Goal: Information Seeking & Learning: Learn about a topic

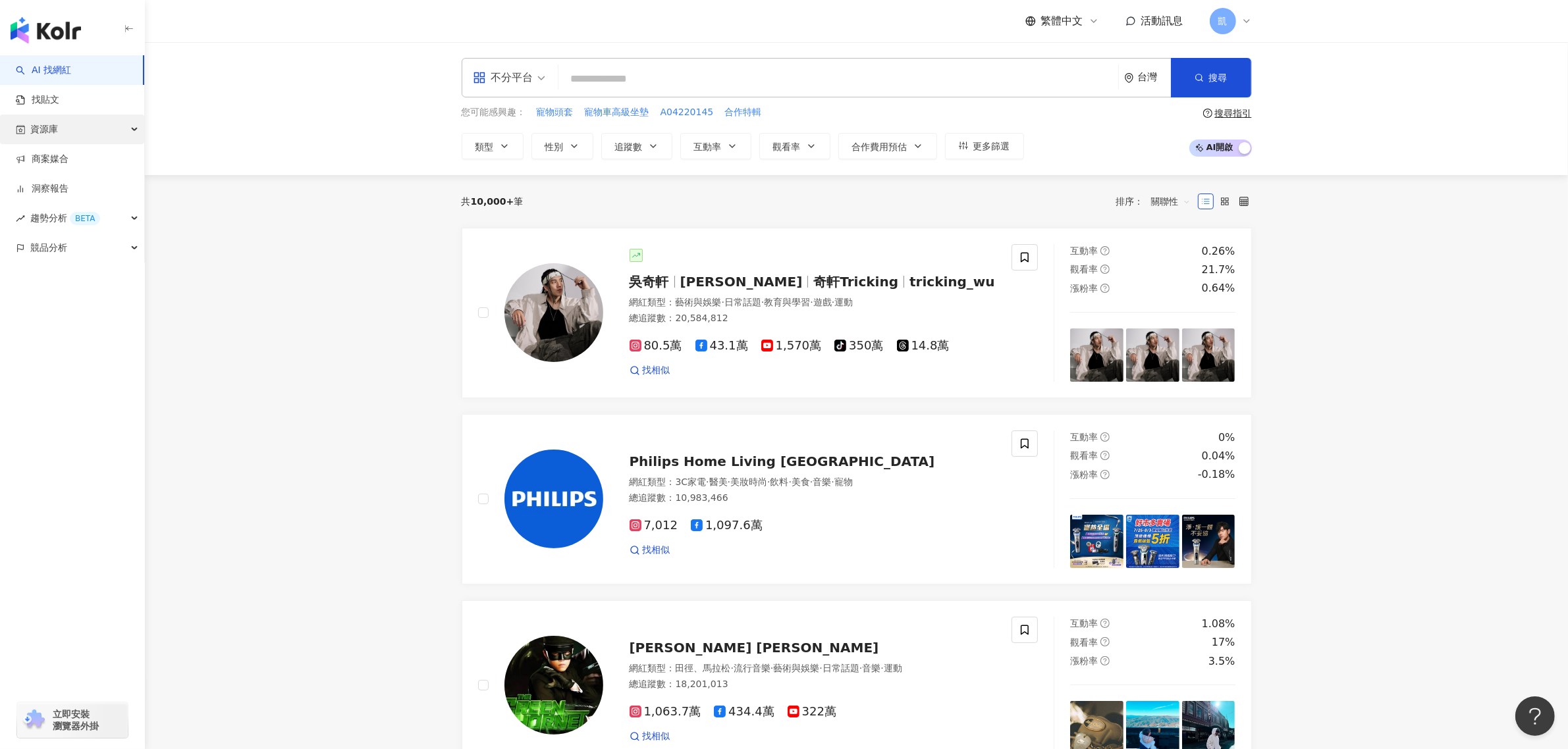
click at [97, 126] on div "資源庫" at bounding box center [72, 129] width 144 height 30
click at [59, 94] on link "找貼文" at bounding box center [37, 100] width 43 height 13
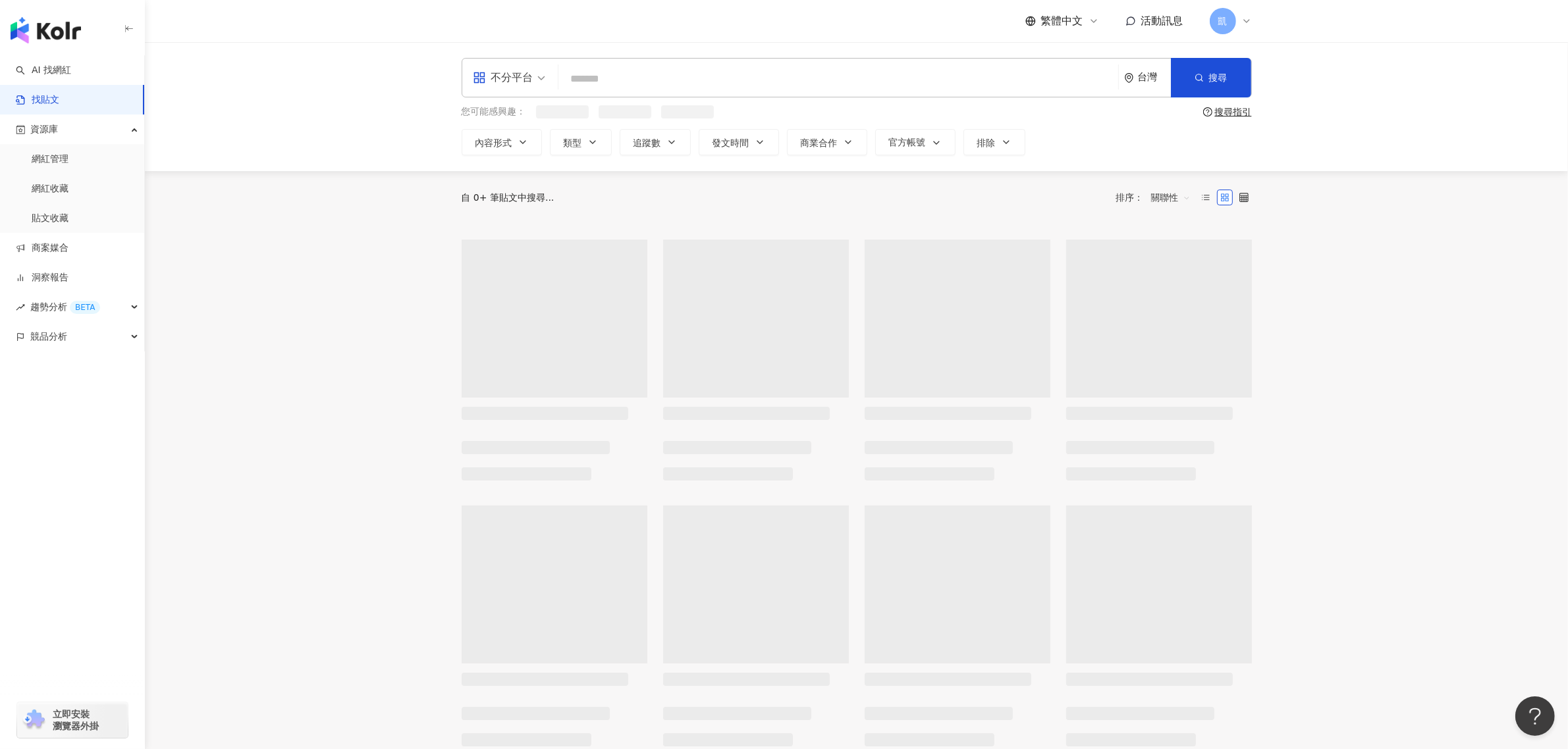
click at [672, 83] on input "search" at bounding box center [838, 78] width 549 height 29
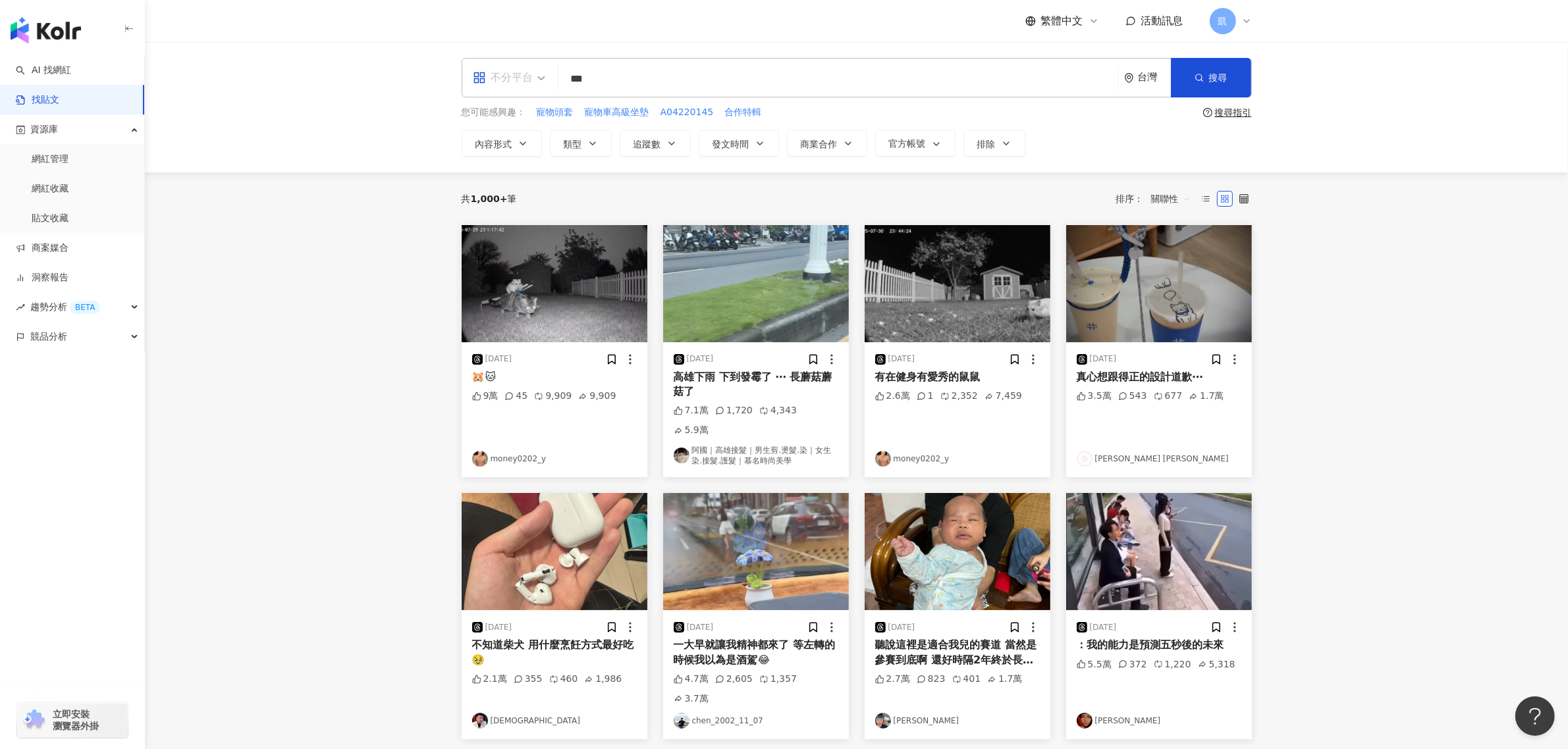
click at [524, 80] on div "不分平台" at bounding box center [502, 78] width 60 height 21
type input "***"
click at [522, 141] on div "Instagram" at bounding box center [513, 138] width 74 height 17
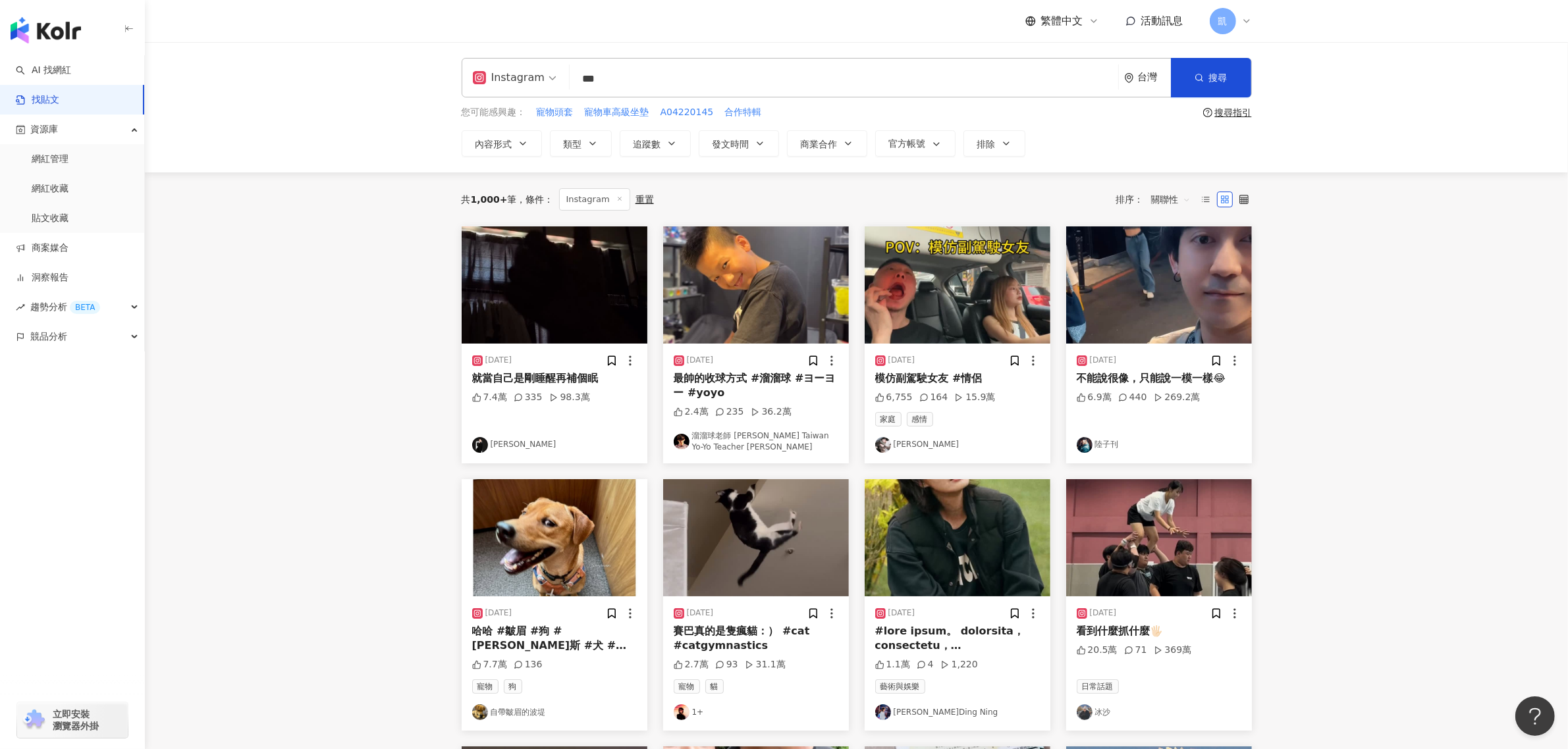
click at [630, 83] on input "***" at bounding box center [843, 78] width 538 height 29
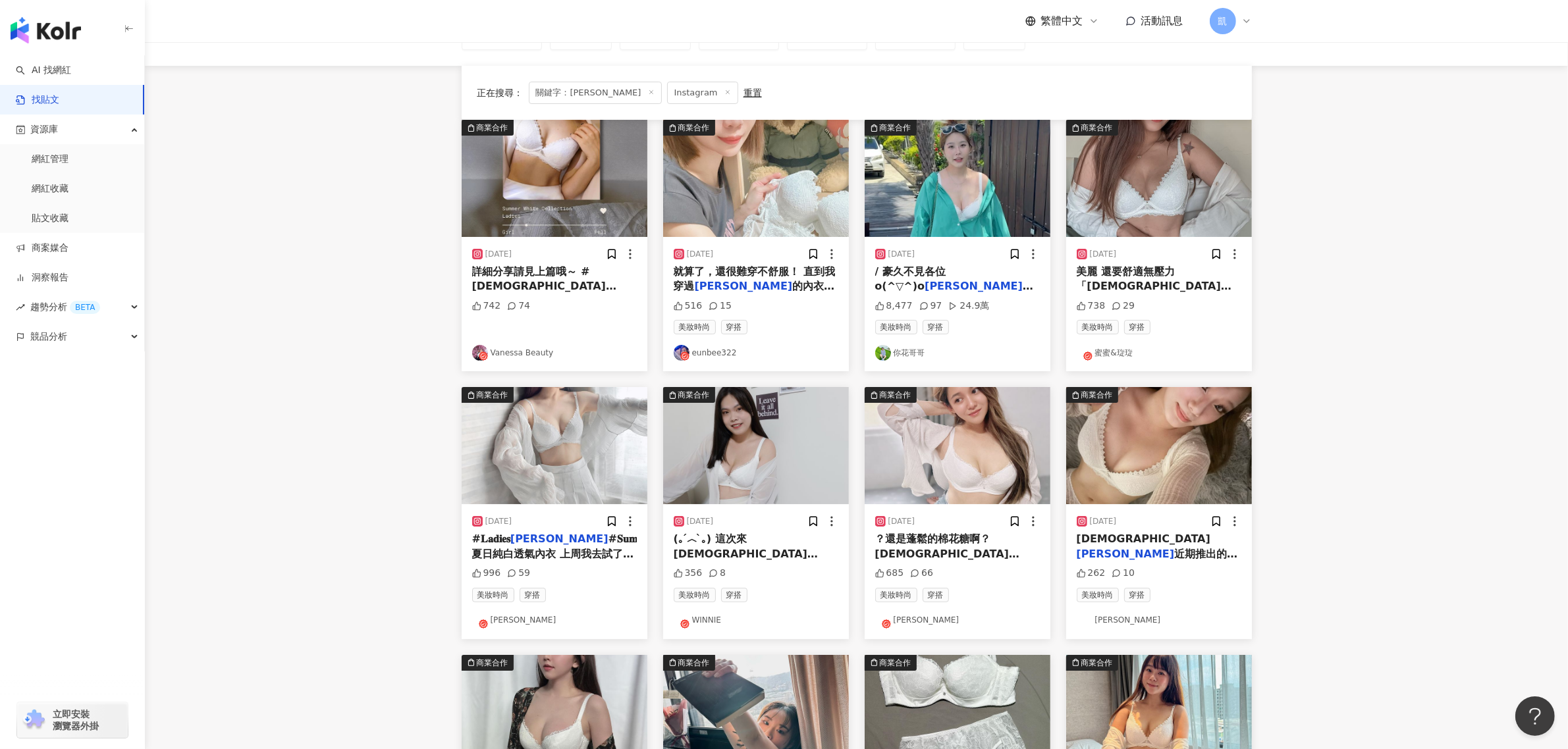
scroll to position [329, 0]
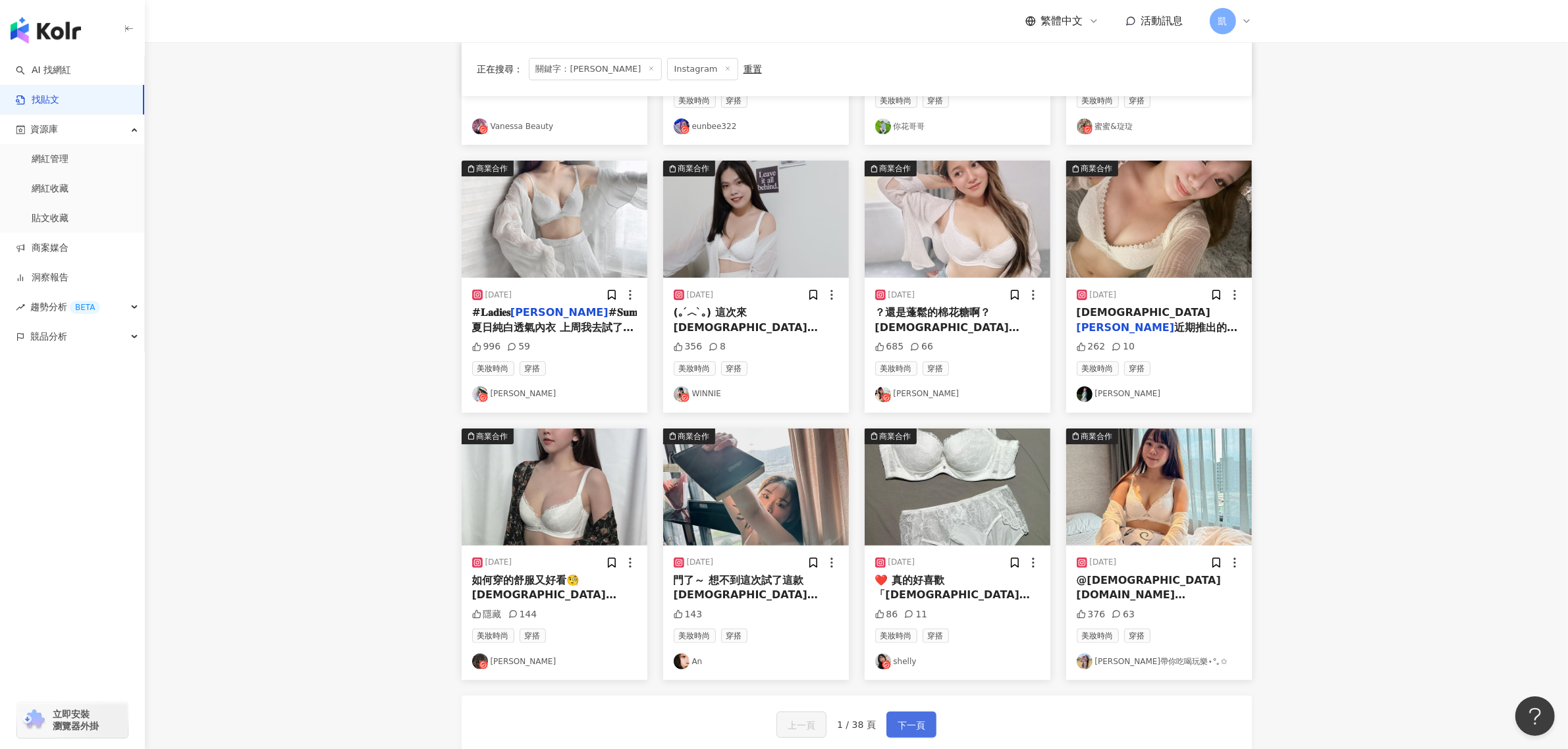
drag, startPoint x: 916, startPoint y: 734, endPoint x: 915, endPoint y: 727, distance: 7.1
click at [916, 733] on span "下一頁" at bounding box center [911, 726] width 28 height 16
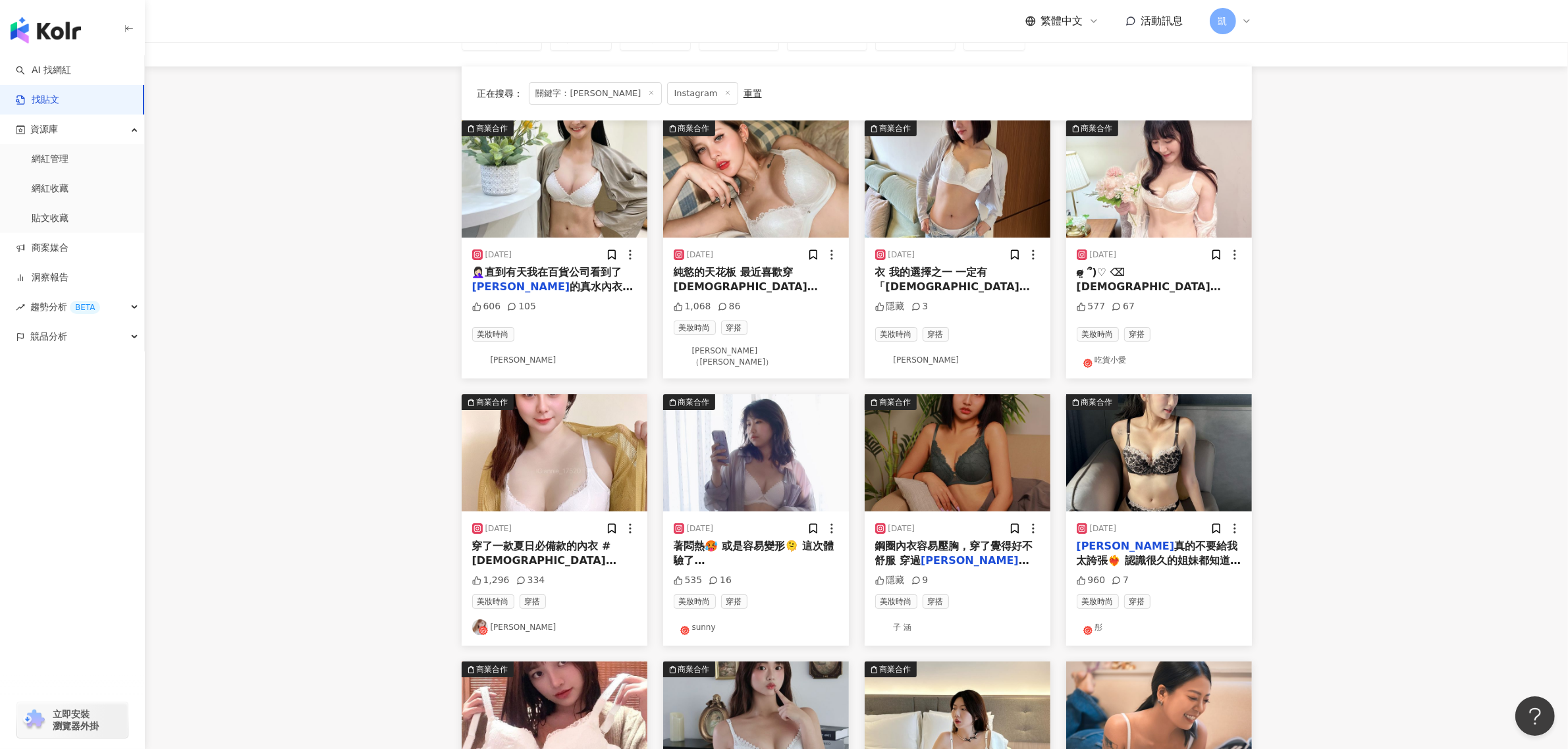
scroll to position [0, 0]
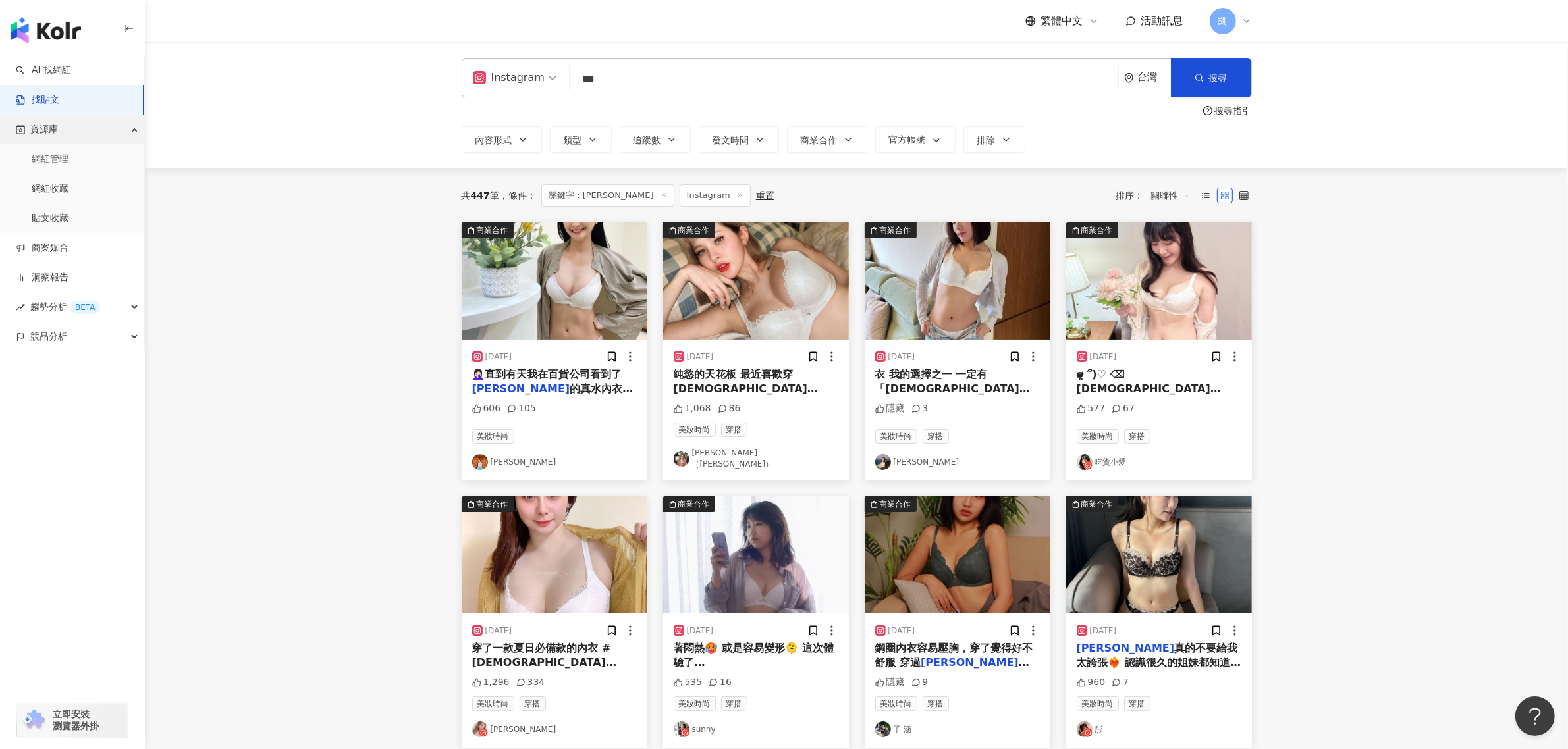
click at [109, 132] on div "資源庫" at bounding box center [72, 129] width 144 height 30
click at [139, 306] on div "趨勢分析 BETA" at bounding box center [72, 307] width 144 height 30
click at [68, 255] on link "商案媒合" at bounding box center [42, 248] width 52 height 13
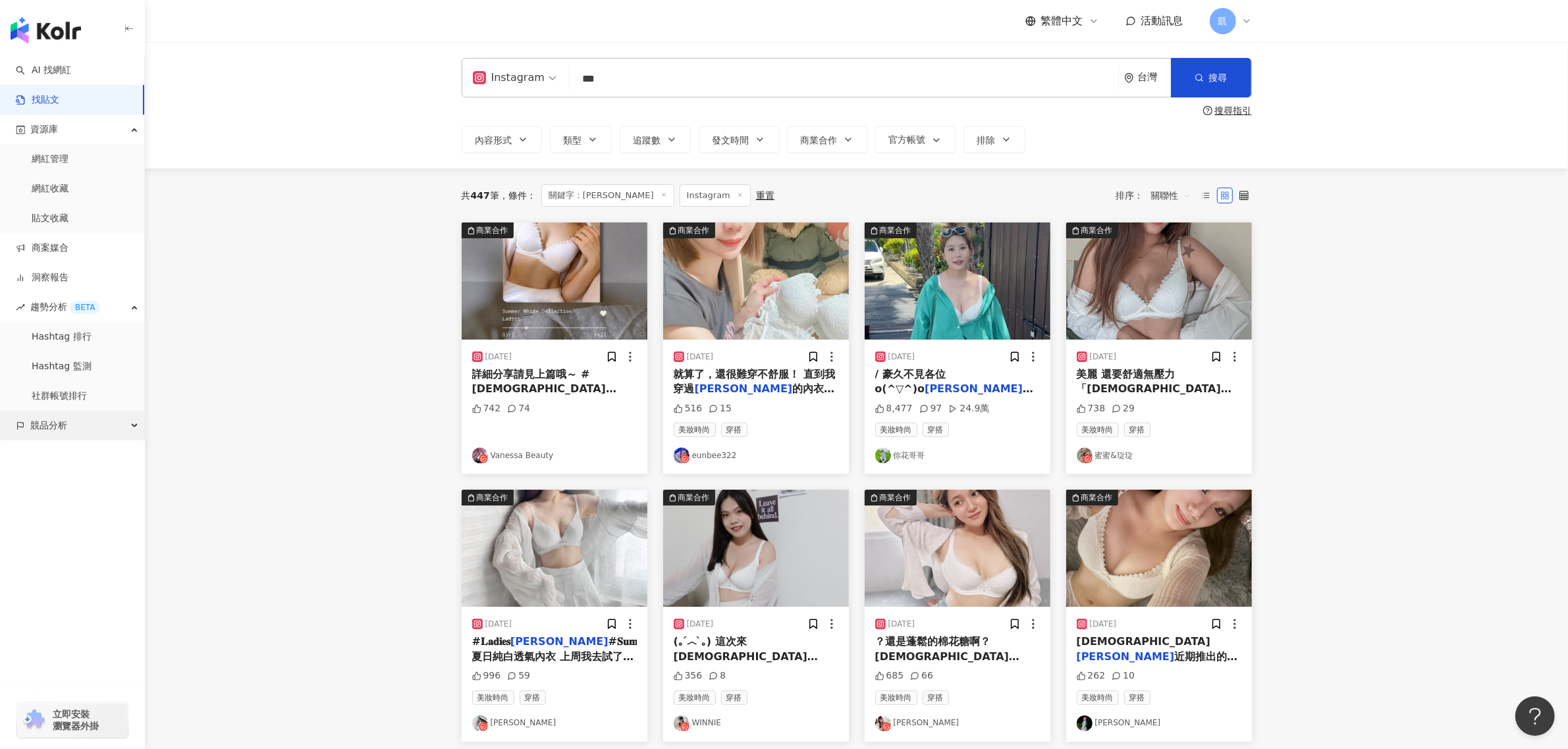
click at [135, 426] on div "競品分析" at bounding box center [72, 425] width 144 height 30
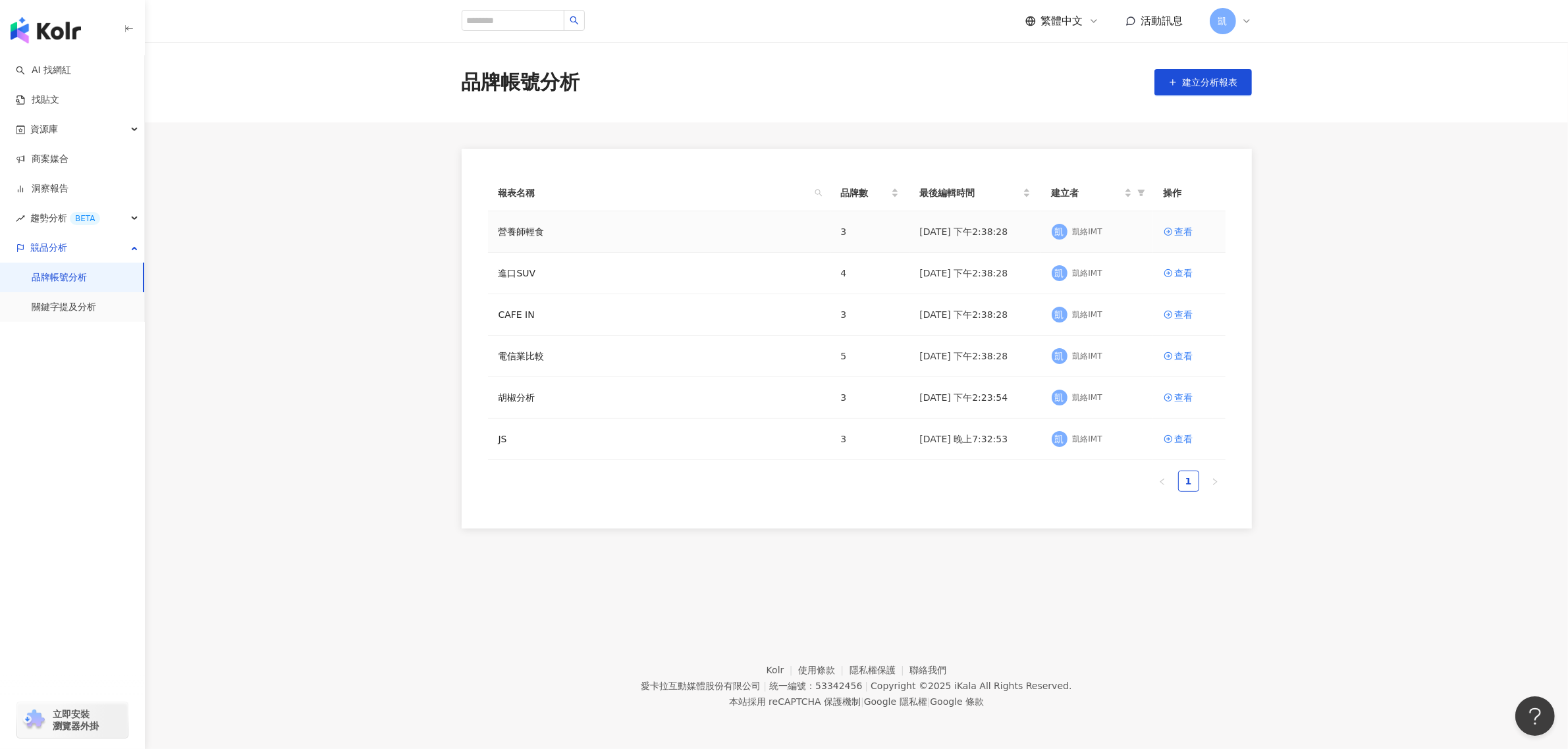
click at [933, 231] on td "[DATE] 下午2:38:28" at bounding box center [975, 232] width 131 height 42
click at [735, 230] on div "營養師輕食" at bounding box center [659, 232] width 321 height 15
click at [735, 230] on div "營養師輕食" at bounding box center [659, 232] width 321 height 15
click at [735, 228] on div "營養師輕食" at bounding box center [659, 232] width 321 height 15
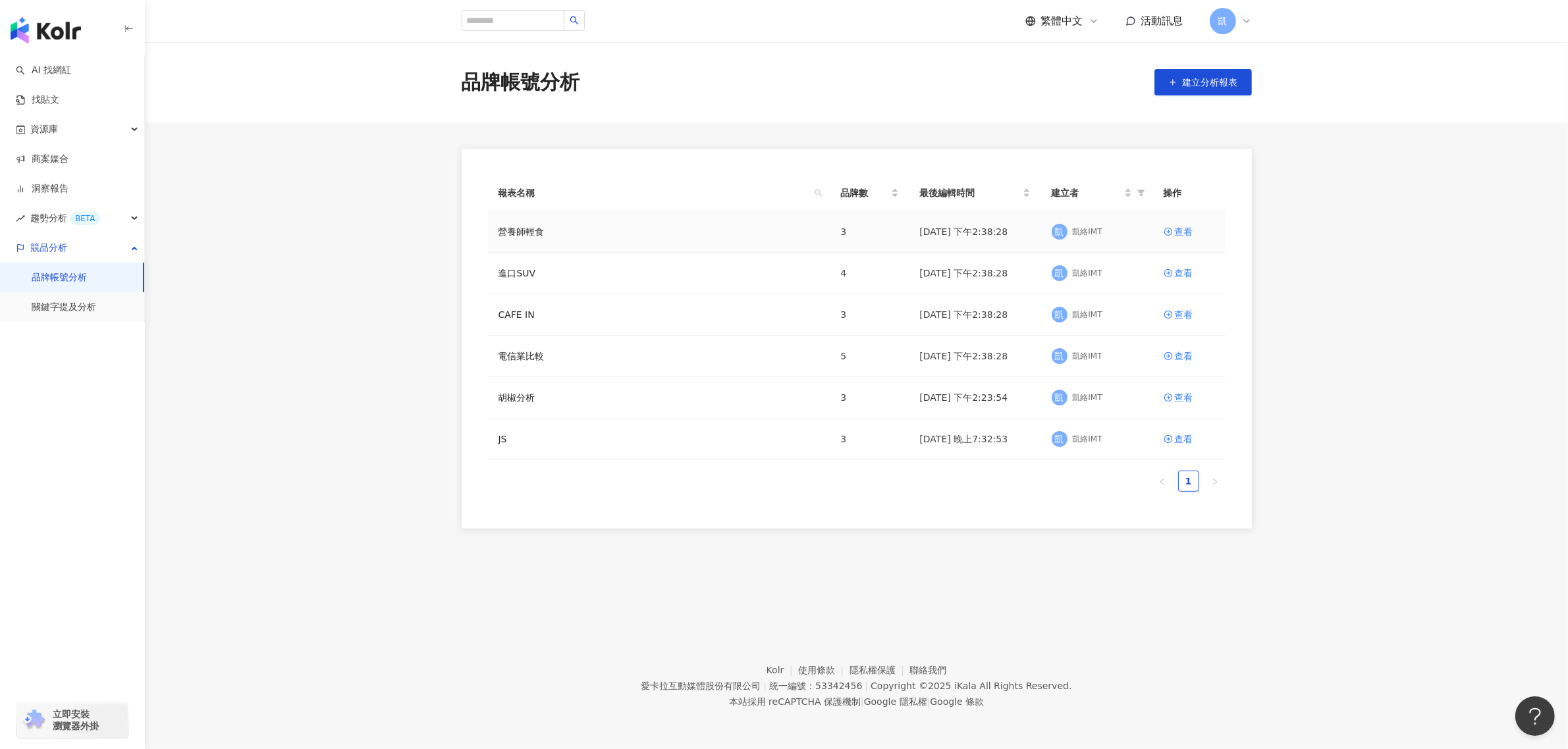
click at [1172, 240] on td "查看" at bounding box center [1188, 232] width 72 height 42
click at [1176, 232] on div "查看" at bounding box center [1184, 232] width 19 height 15
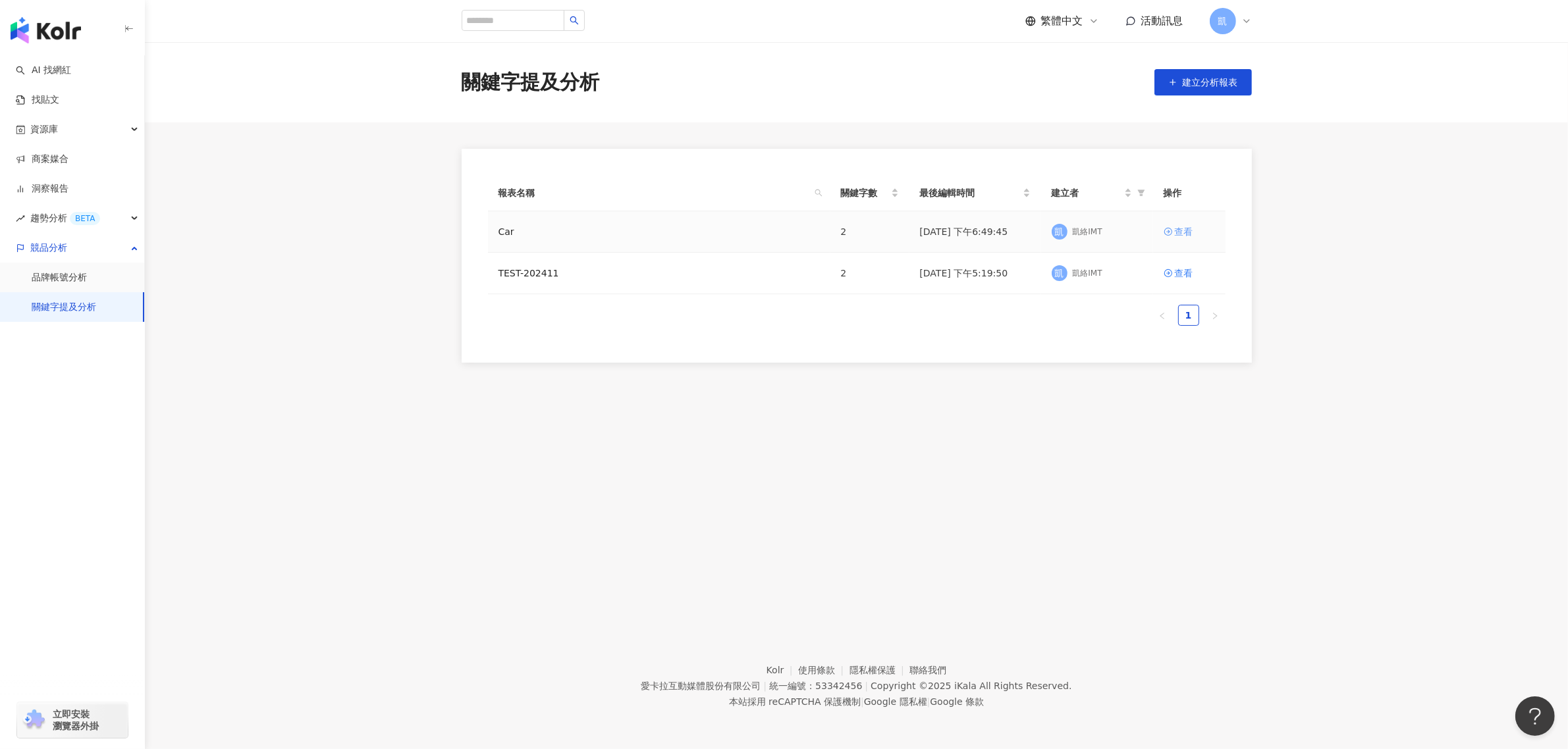
click at [1175, 229] on div "查看" at bounding box center [1184, 232] width 19 height 15
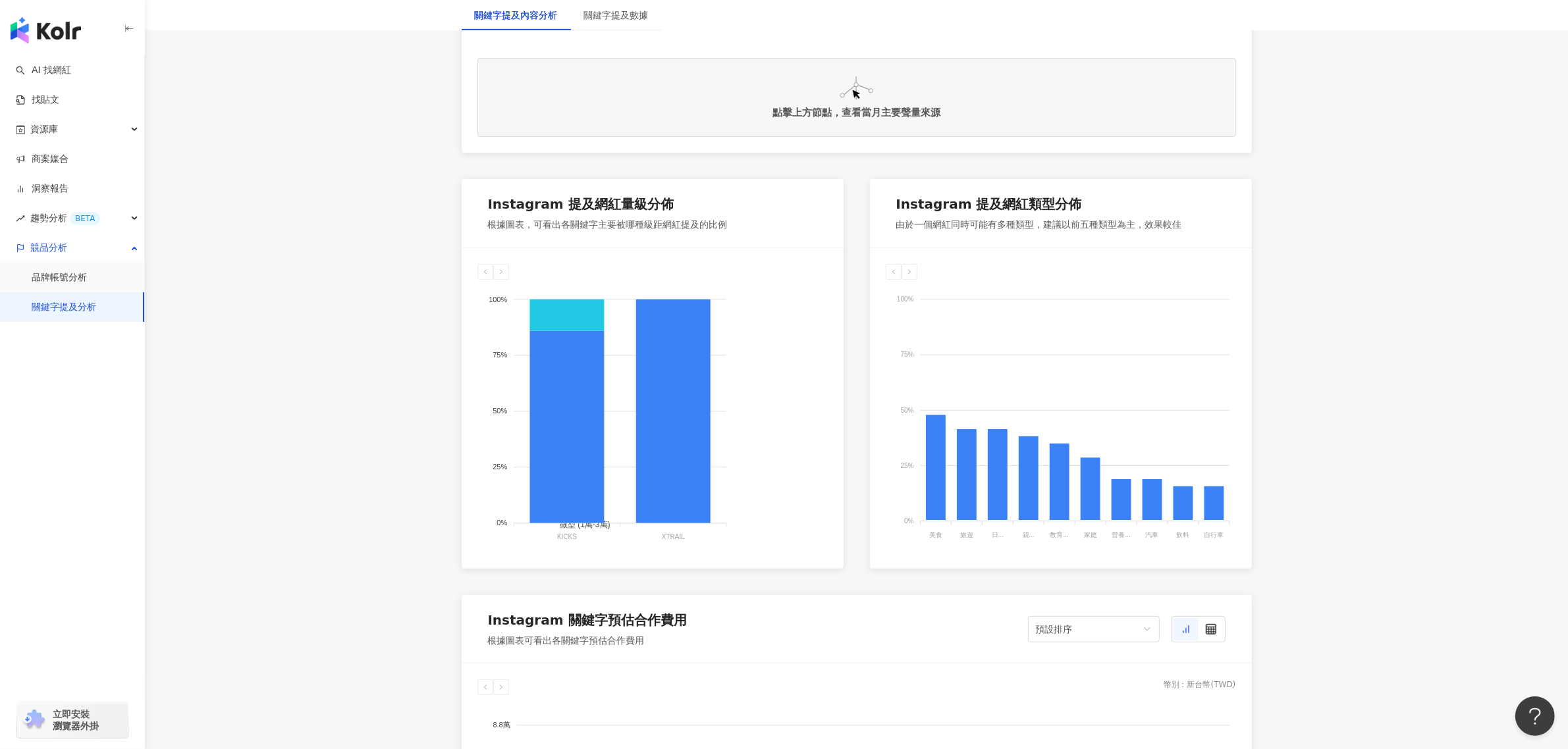
scroll to position [576, 0]
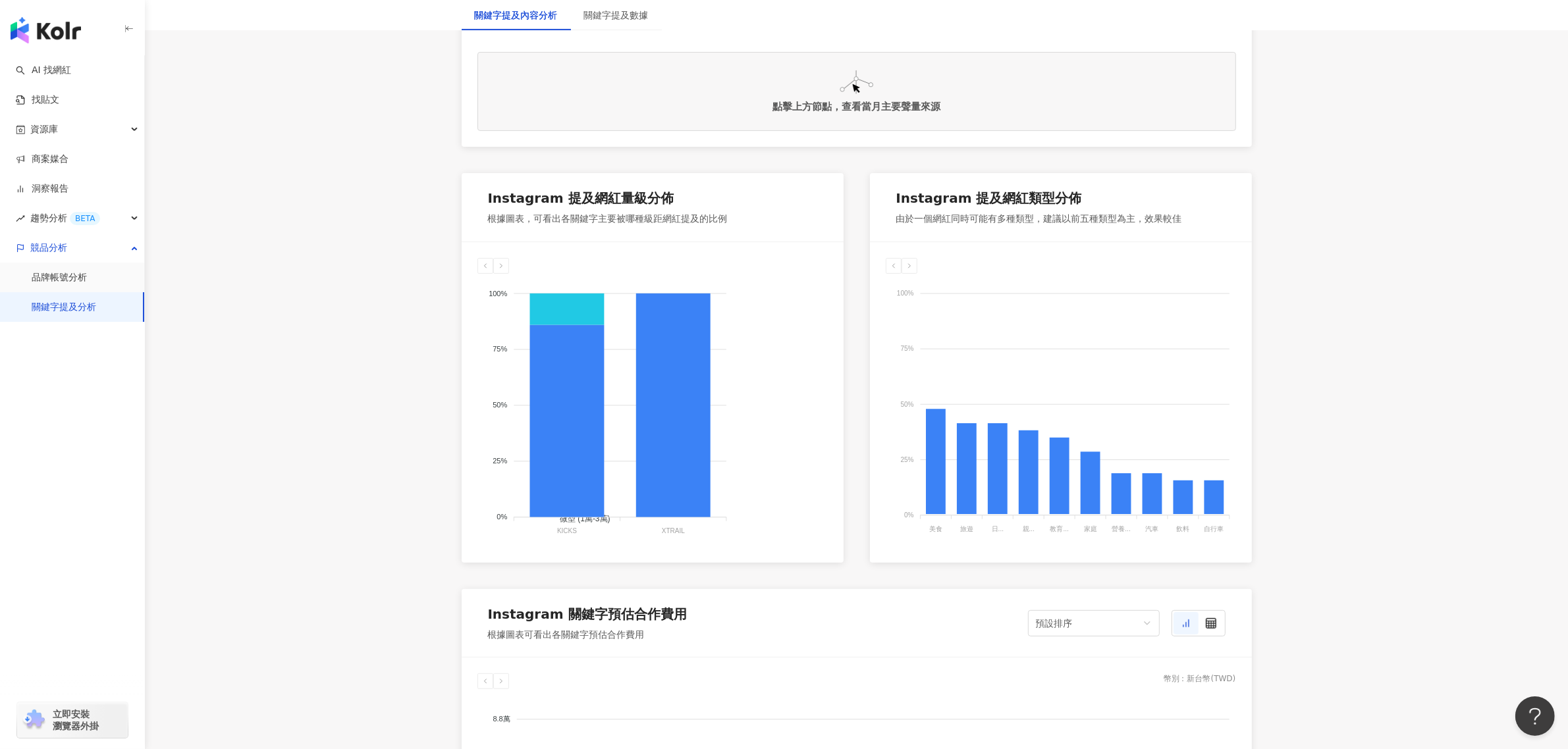
drag, startPoint x: 706, startPoint y: 204, endPoint x: 772, endPoint y: 192, distance: 67.1
click at [709, 204] on div "Instagram 提及網紅量級分佈" at bounding box center [607, 201] width 240 height 24
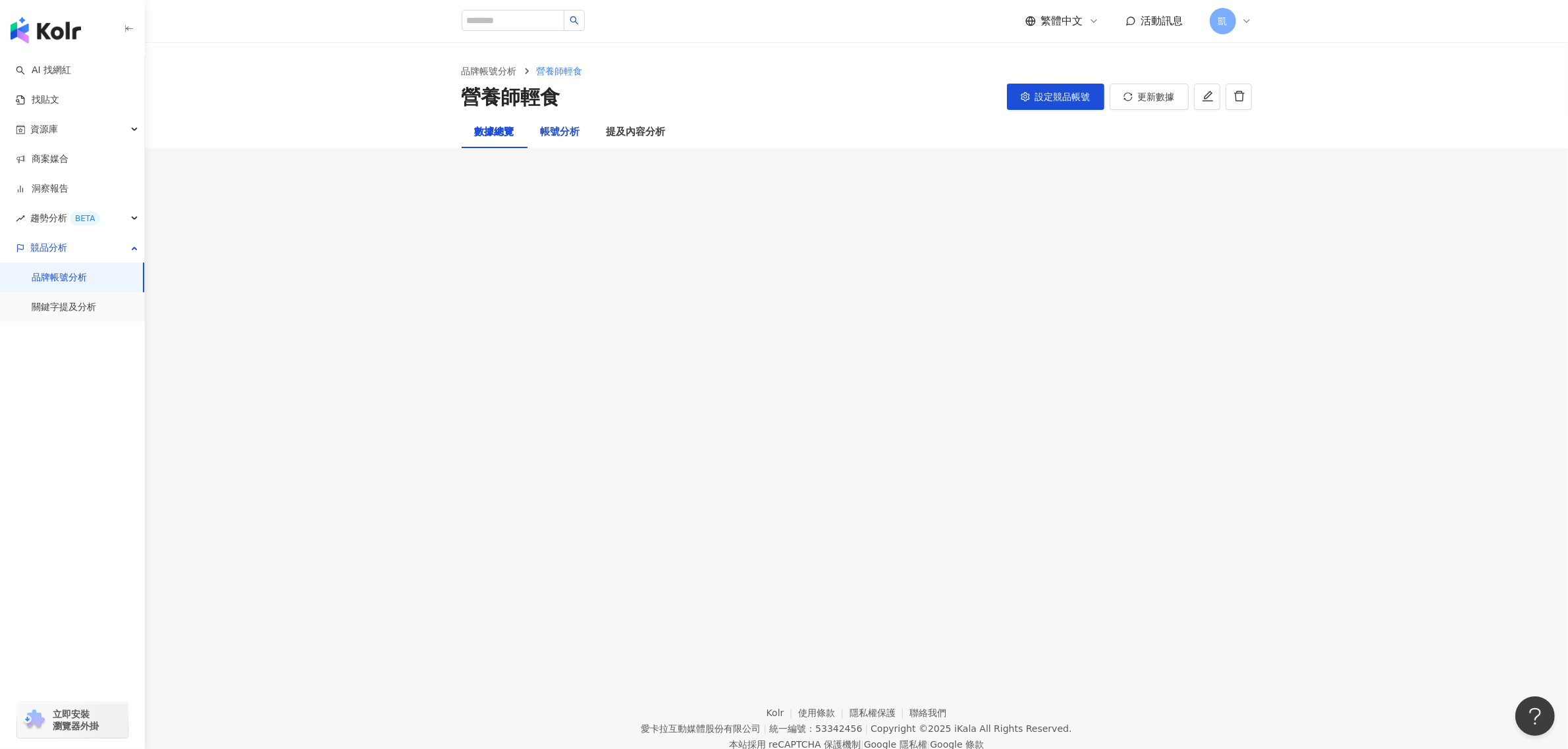
click at [563, 135] on div "帳號分析" at bounding box center [561, 133] width 40 height 16
click at [632, 139] on div "提及內容分析" at bounding box center [636, 133] width 59 height 16
click at [469, 125] on div "數據總覽" at bounding box center [494, 133] width 66 height 32
click at [87, 271] on link "品牌帳號分析" at bounding box center [59, 278] width 55 height 13
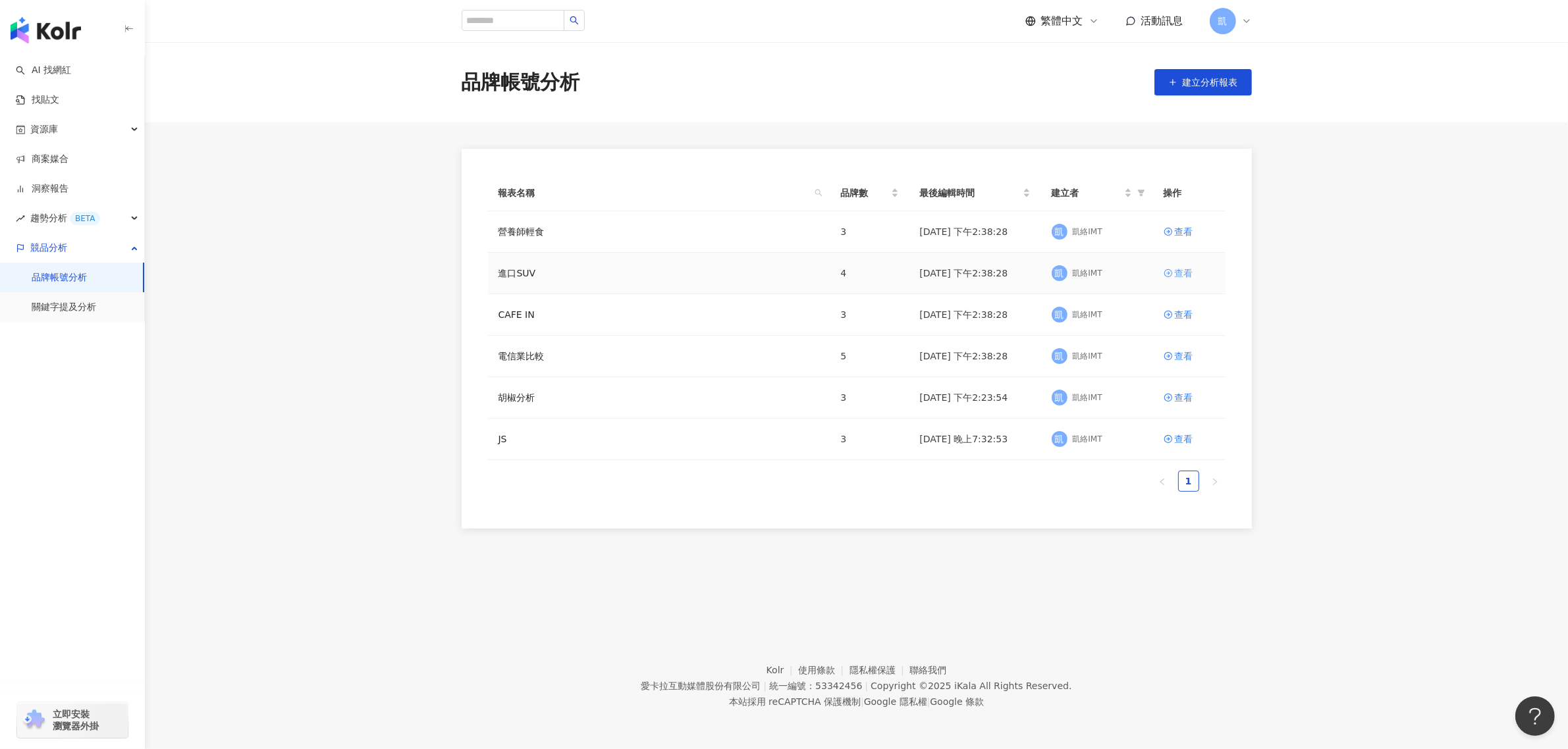
click at [1169, 279] on link "查看" at bounding box center [1188, 273] width 51 height 15
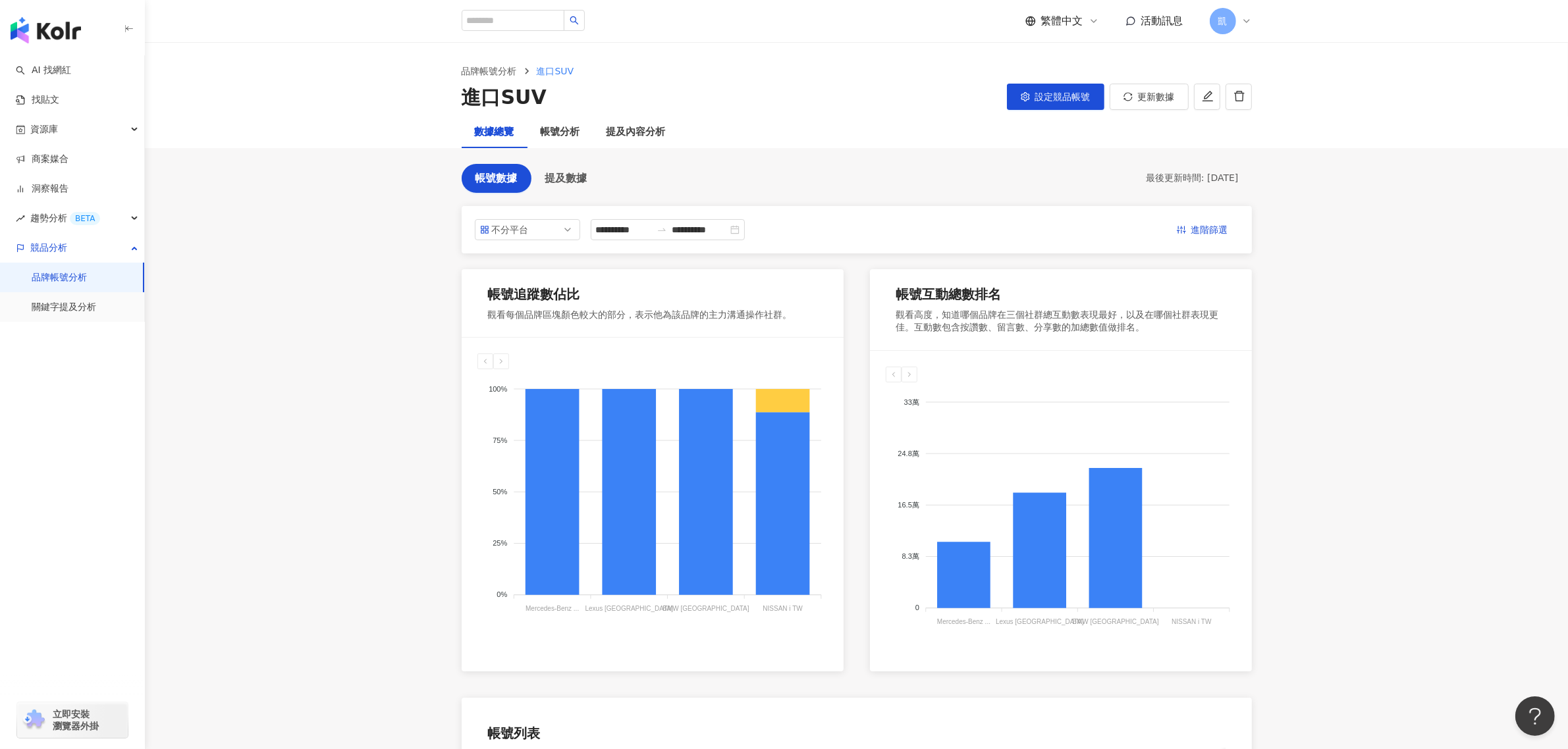
click at [1521, 421] on main "**********" at bounding box center [856, 573] width 1423 height 1061
drag, startPoint x: 173, startPoint y: 435, endPoint x: 262, endPoint y: 520, distance: 123.1
click at [173, 435] on main "**********" at bounding box center [856, 573] width 1423 height 1061
click at [1324, 344] on main "**********" at bounding box center [856, 573] width 1423 height 1061
